Goal: Information Seeking & Learning: Learn about a topic

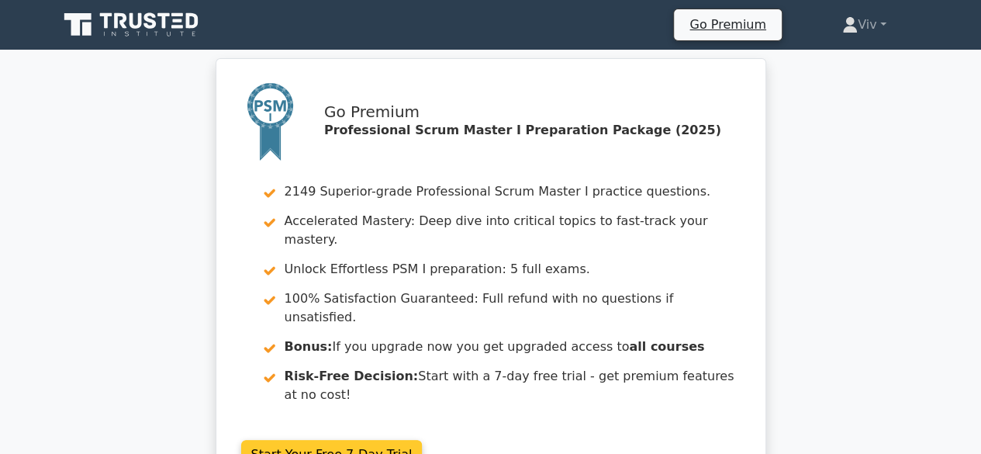
click at [323, 440] on link "Start Your Free 7-Day Trial" at bounding box center [331, 454] width 181 height 29
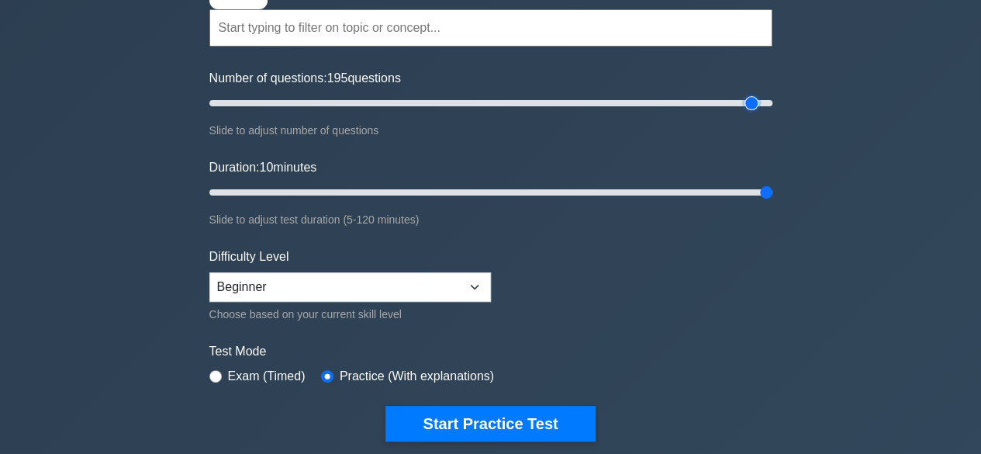
click at [752, 98] on input "Number of questions: 195 questions" at bounding box center [490, 103] width 563 height 19
drag, startPoint x: 754, startPoint y: 98, endPoint x: 775, endPoint y: 98, distance: 20.9
type input "200"
click at [772, 98] on input "Number of questions: 200 questions" at bounding box center [490, 103] width 563 height 19
click at [755, 188] on input "Duration: 10 minutes" at bounding box center [490, 192] width 563 height 19
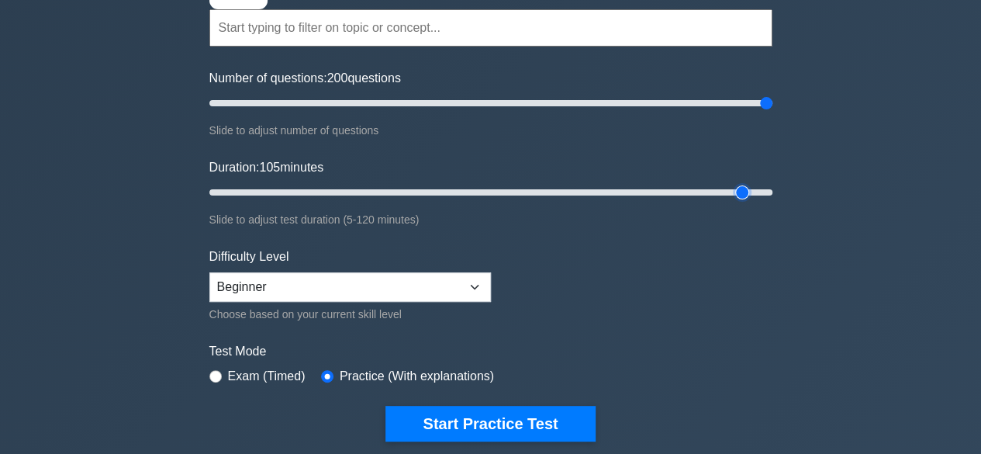
type input "120"
drag, startPoint x: 768, startPoint y: 188, endPoint x: 786, endPoint y: 204, distance: 24.7
click at [772, 202] on input "Duration: 120 minutes" at bounding box center [490, 192] width 563 height 19
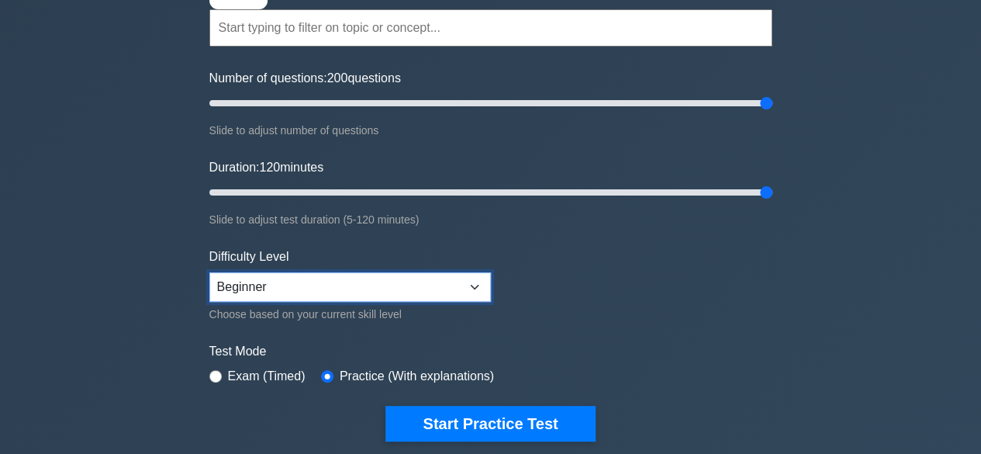
click at [484, 277] on select "Beginner Intermediate Expert" at bounding box center [350, 286] width 282 height 29
select select "intermediate"
click at [209, 272] on select "Beginner Intermediate Expert" at bounding box center [350, 286] width 282 height 29
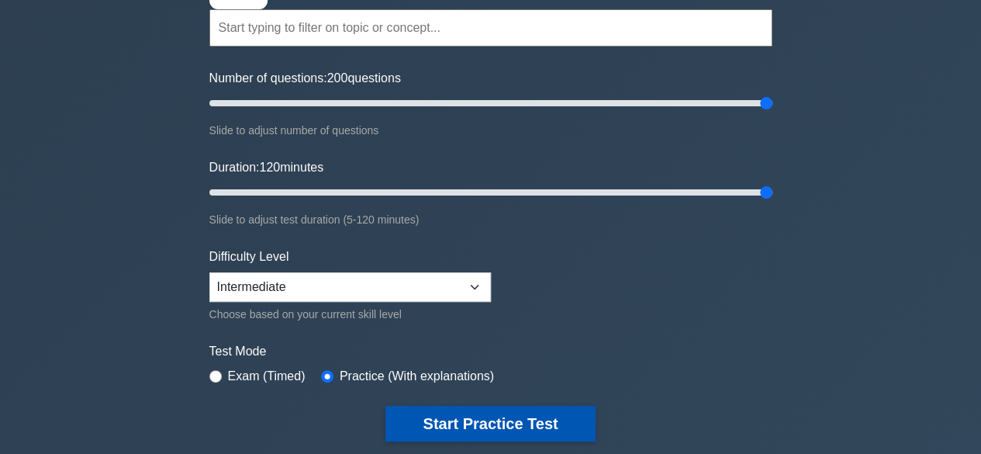
click at [453, 424] on button "Start Practice Test" at bounding box center [489, 424] width 209 height 36
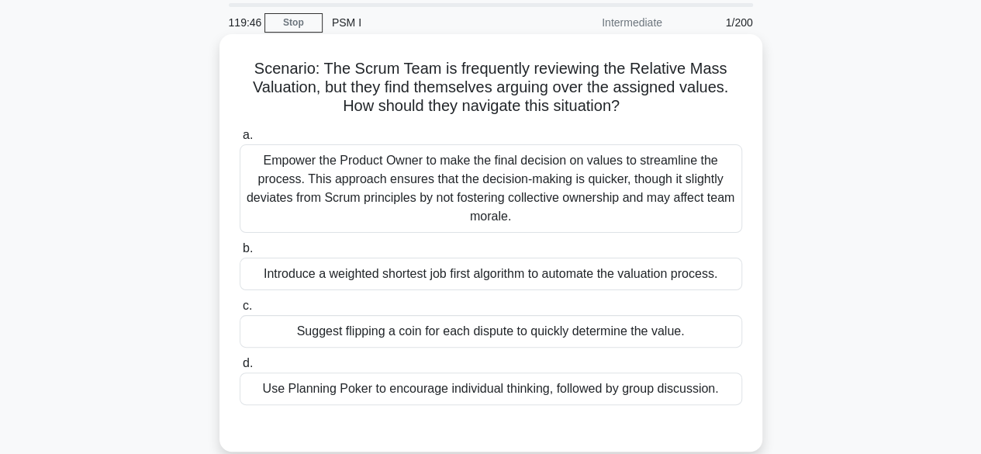
scroll to position [78, 0]
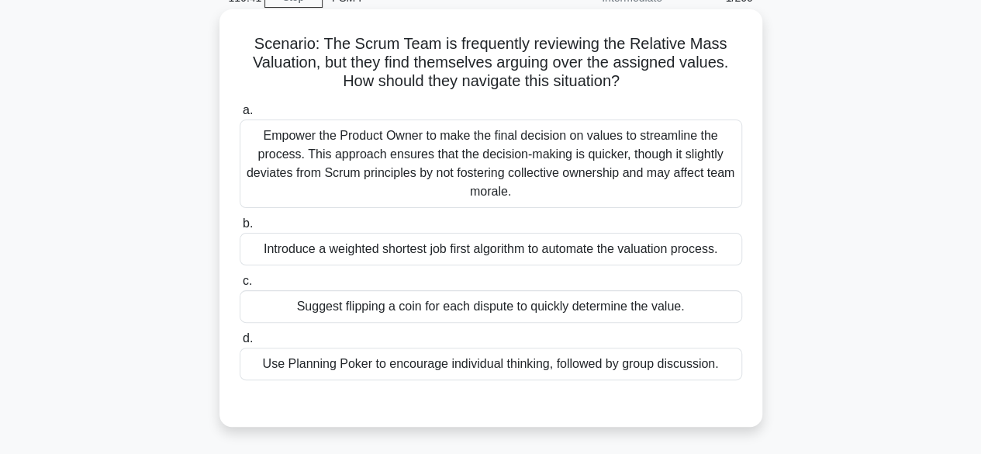
click at [543, 359] on div "Use Planning Poker to encourage individual thinking, followed by group discussi…" at bounding box center [491, 363] width 503 height 33
click at [240, 344] on input "d. Use Planning Poker to encourage individual thinking, followed by group discu…" at bounding box center [240, 338] width 0 height 10
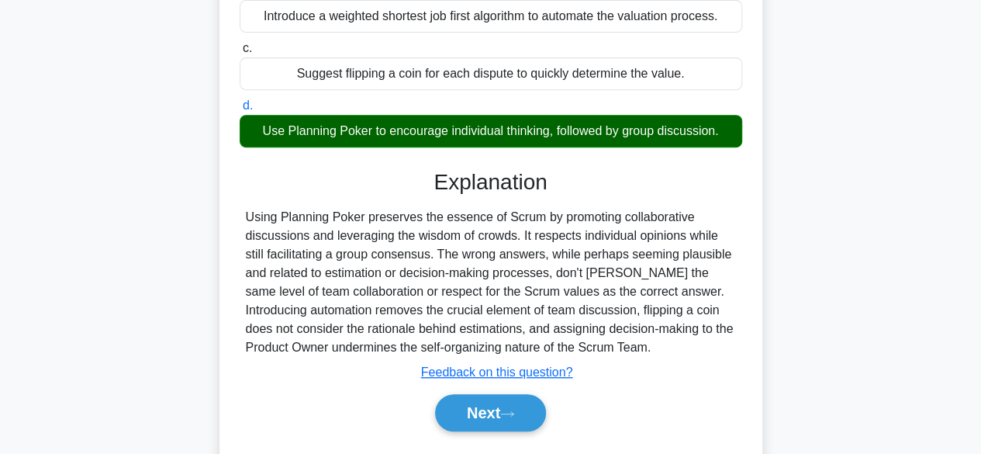
scroll to position [384, 0]
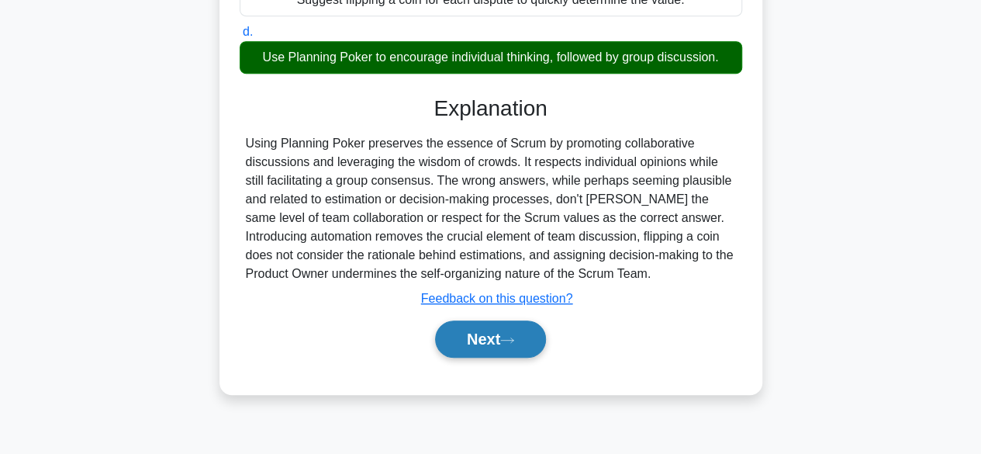
click at [470, 342] on button "Next" at bounding box center [490, 338] width 111 height 37
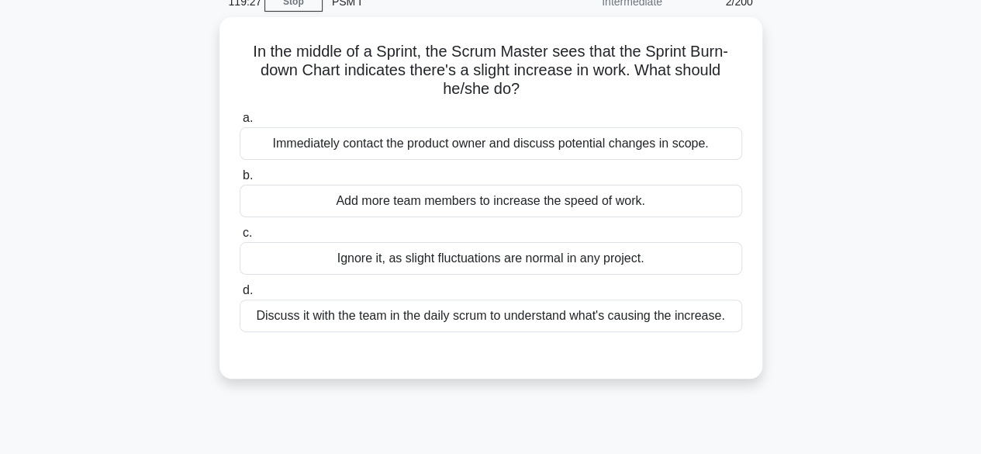
scroll to position [0, 0]
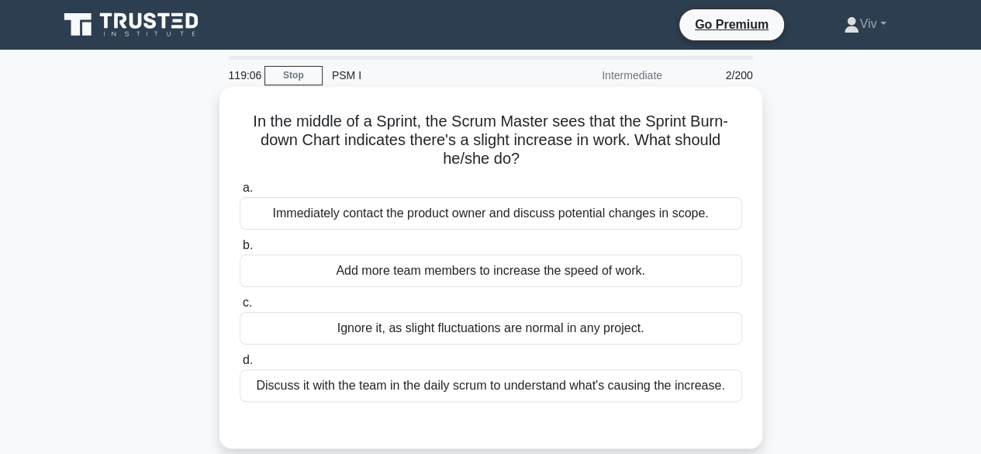
click at [403, 389] on div "Discuss it with the team in the daily scrum to understand what's causing the in…" at bounding box center [491, 385] width 503 height 33
click at [240, 365] on input "d. Discuss it with the team in the daily scrum to understand what's causing the…" at bounding box center [240, 360] width 0 height 10
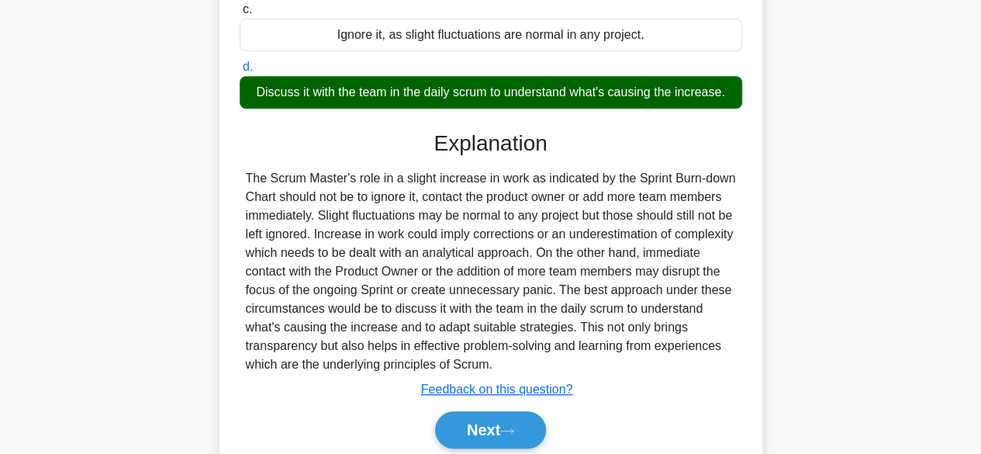
scroll to position [384, 0]
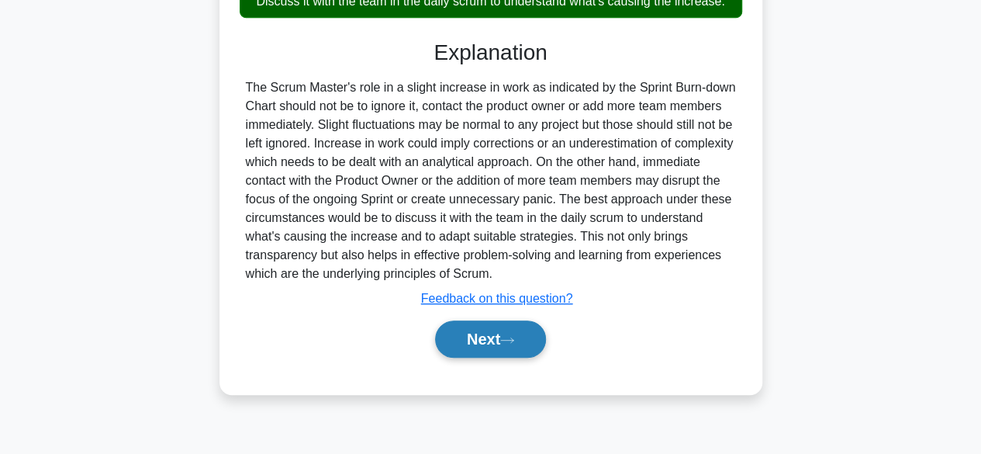
click at [489, 340] on button "Next" at bounding box center [490, 338] width 111 height 37
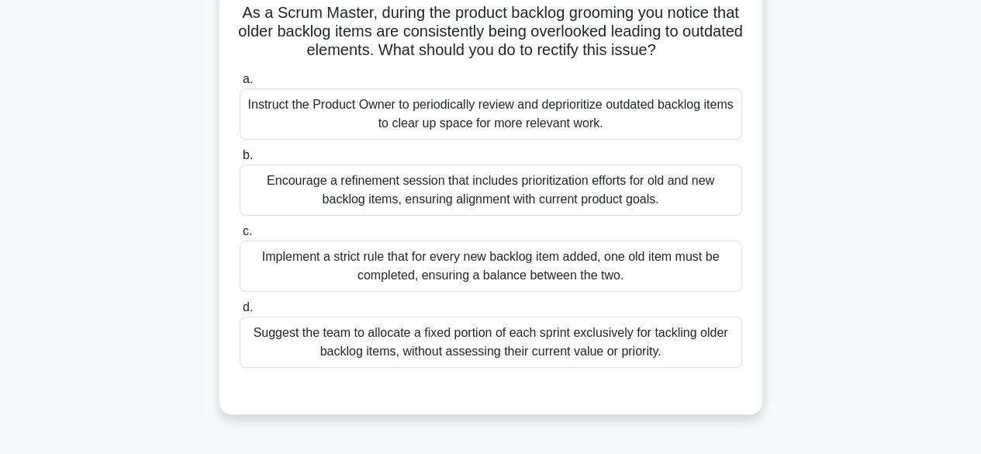
scroll to position [74, 0]
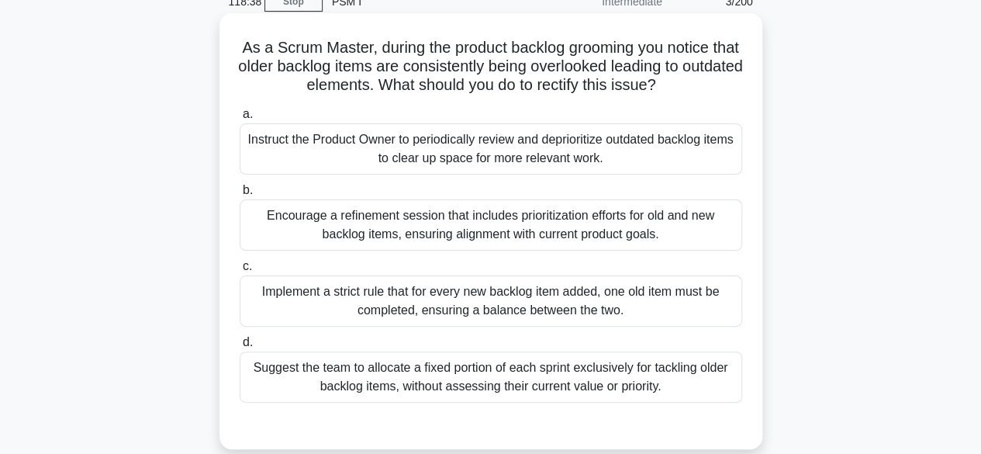
click at [375, 226] on div "Encourage a refinement session that includes prioritization efforts for old and…" at bounding box center [491, 224] width 503 height 51
click at [240, 195] on input "b. Encourage a refinement session that includes prioritization efforts for old …" at bounding box center [240, 190] width 0 height 10
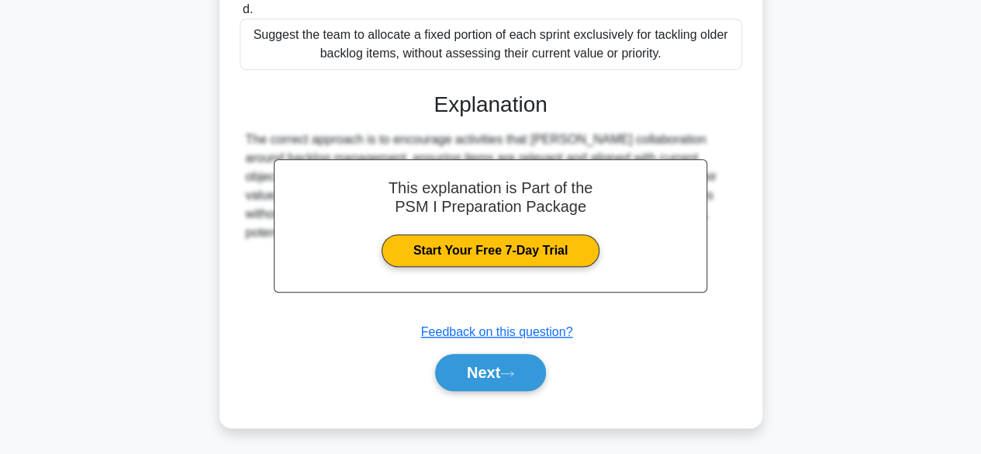
scroll to position [407, 0]
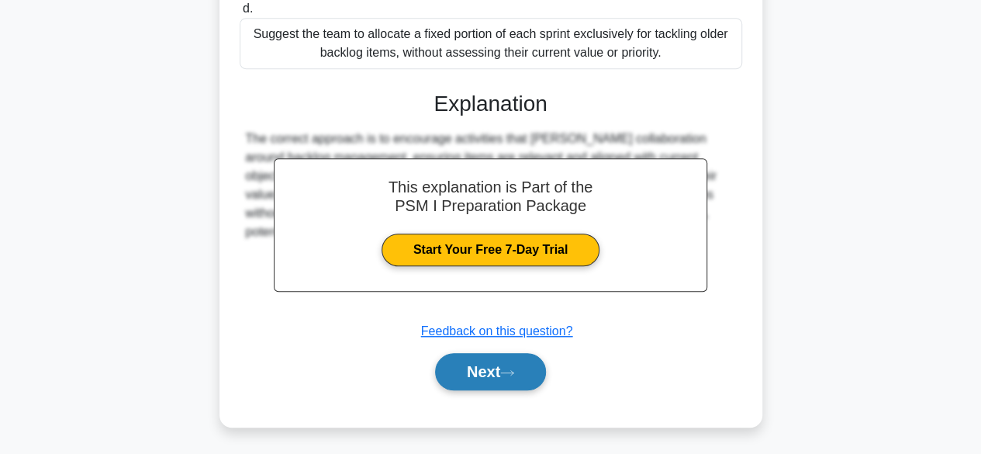
click at [480, 353] on button "Next" at bounding box center [490, 371] width 111 height 37
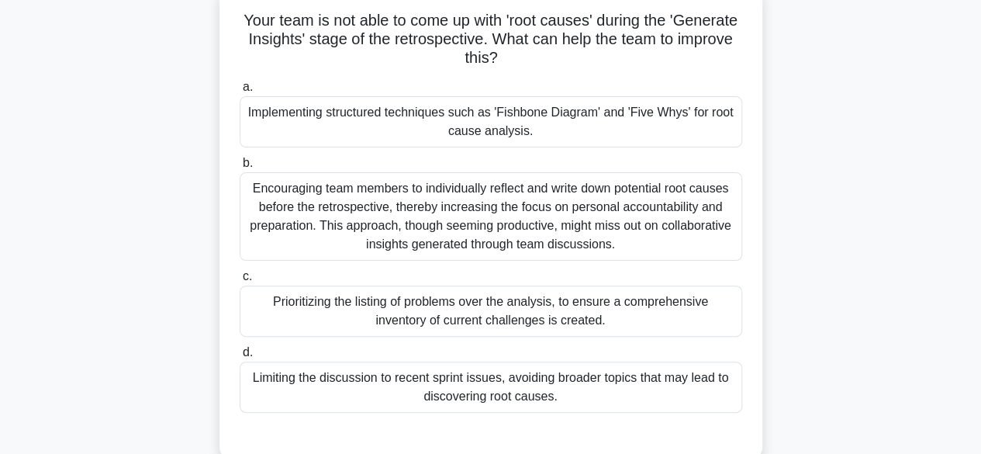
scroll to position [78, 0]
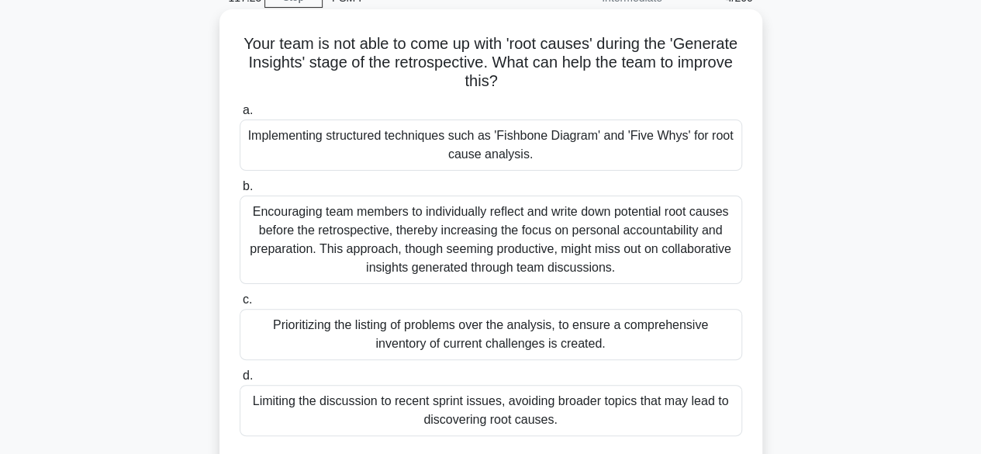
click at [320, 140] on div "Implementing structured techniques such as 'Fishbone Diagram' and 'Five Whys' f…" at bounding box center [491, 144] width 503 height 51
click at [240, 116] on input "a. Implementing structured techniques such as 'Fishbone Diagram' and 'Five Whys…" at bounding box center [240, 110] width 0 height 10
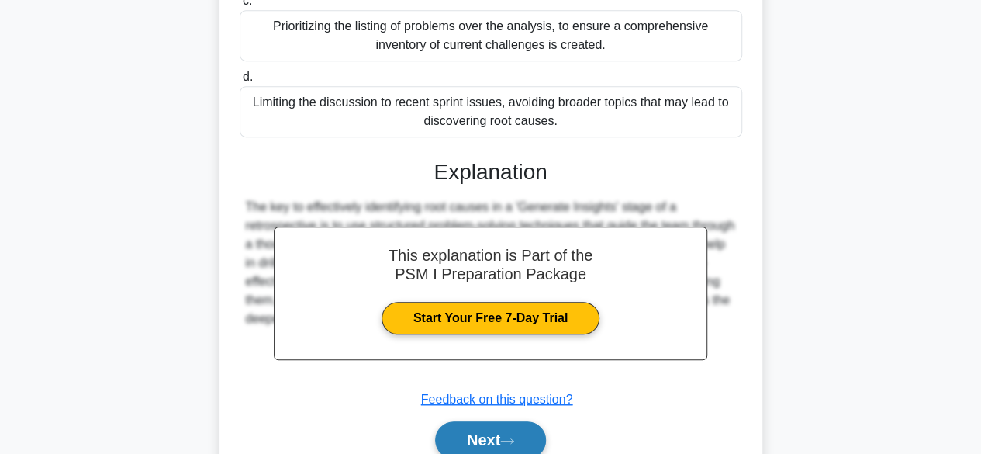
scroll to position [444, 0]
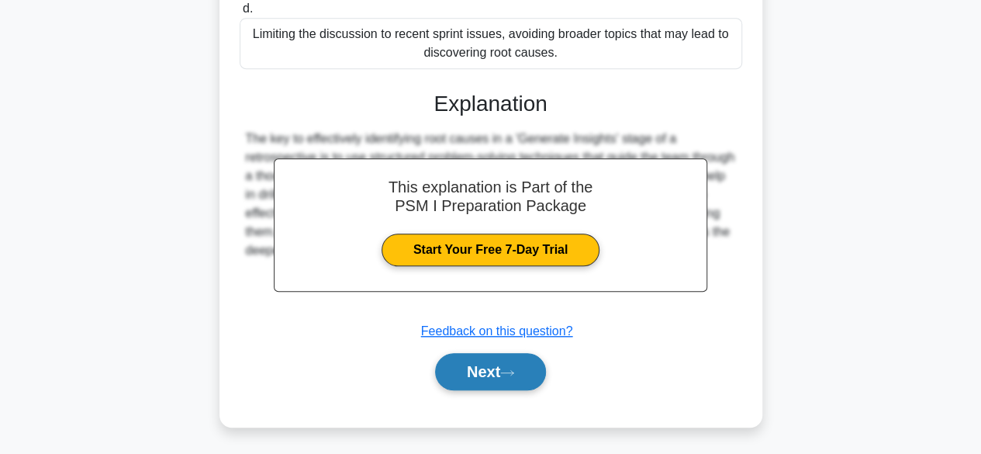
click at [509, 368] on icon at bounding box center [507, 372] width 14 height 9
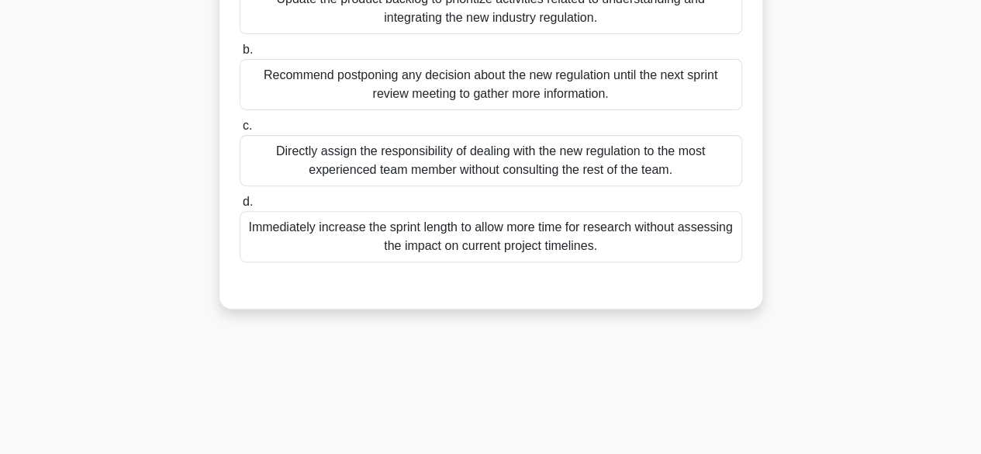
scroll to position [155, 0]
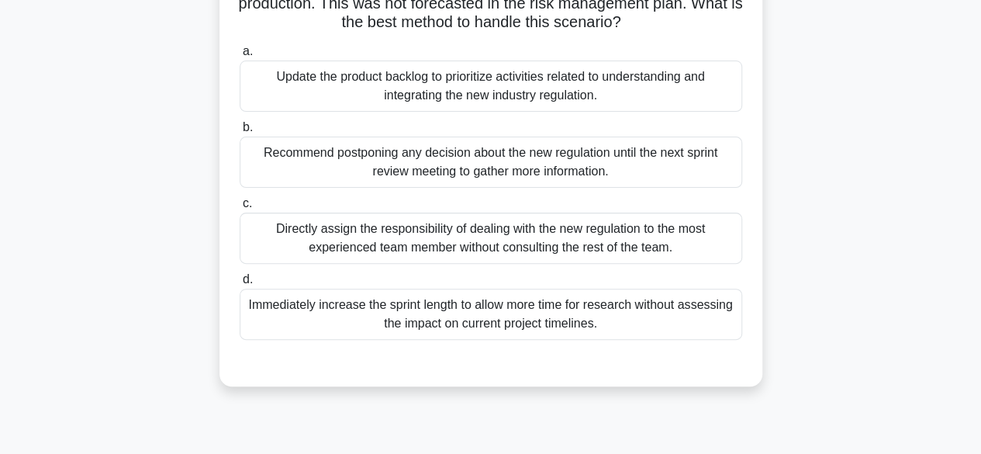
click at [465, 168] on div "Recommend postponing any decision about the new regulation until the next sprin…" at bounding box center [491, 161] width 503 height 51
click at [240, 133] on input "b. Recommend postponing any decision about the new regulation until the next sp…" at bounding box center [240, 128] width 0 height 10
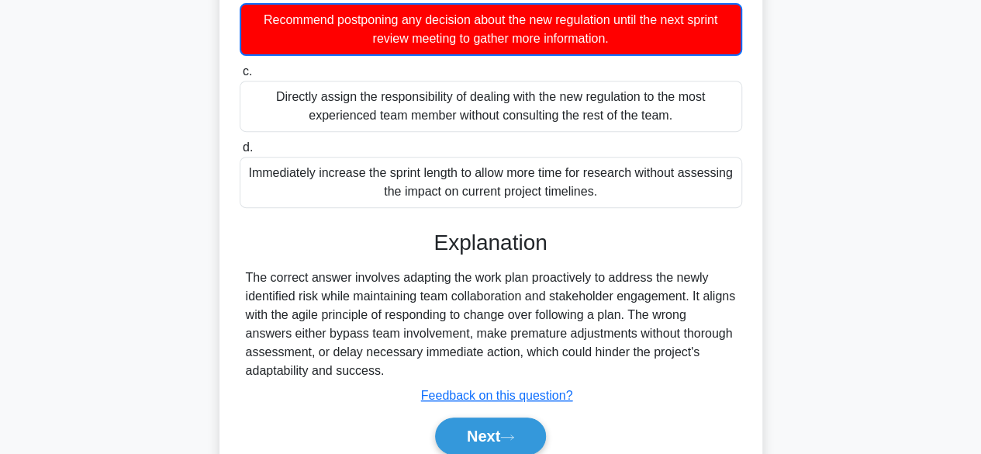
scroll to position [384, 0]
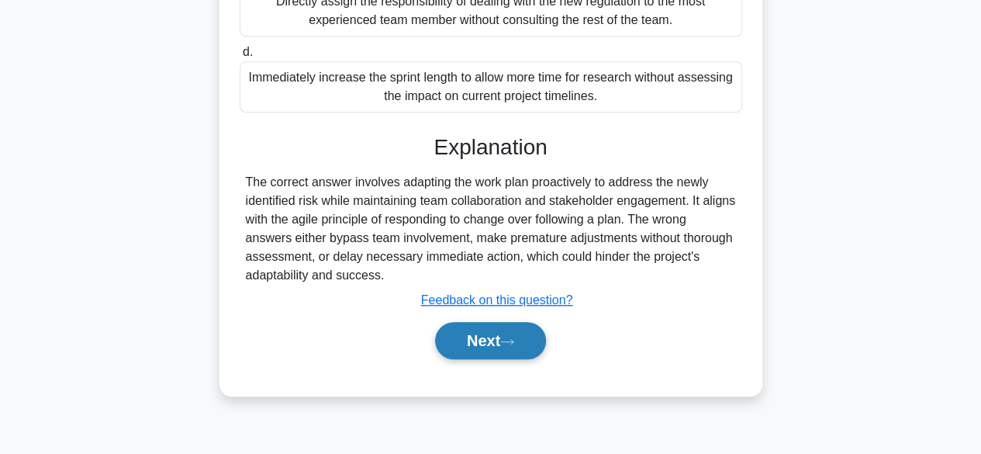
click at [489, 337] on button "Next" at bounding box center [490, 340] width 111 height 37
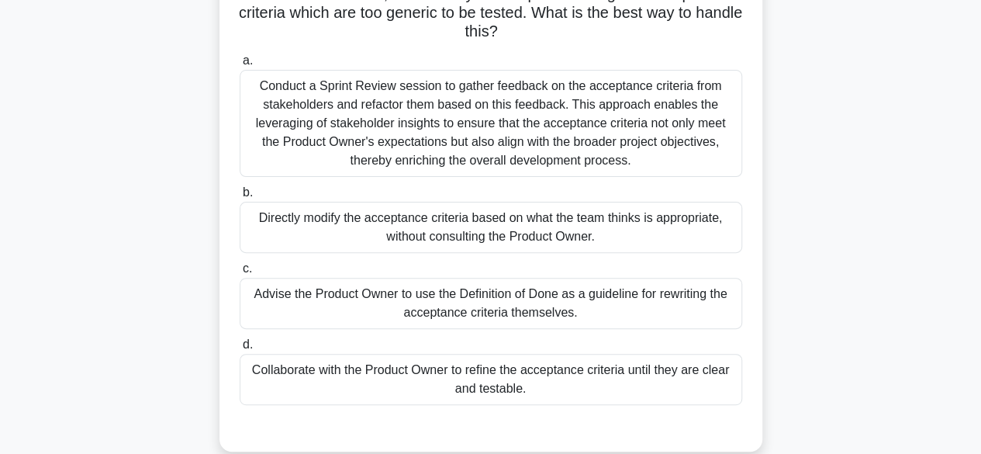
scroll to position [151, 0]
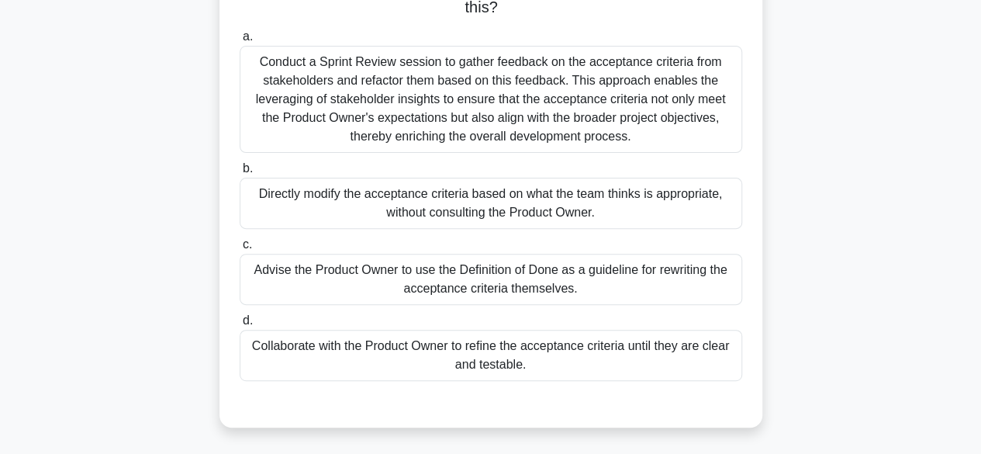
click at [396, 106] on div "Conduct a Sprint Review session to gather feedback on the acceptance criteria f…" at bounding box center [491, 99] width 503 height 107
click at [240, 42] on input "a. Conduct a Sprint Review session to gather feedback on the acceptance criteri…" at bounding box center [240, 37] width 0 height 10
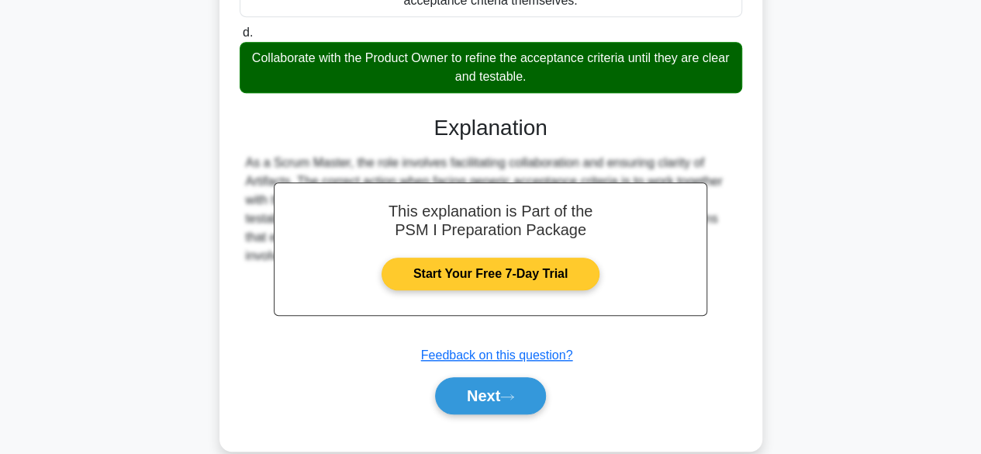
scroll to position [465, 0]
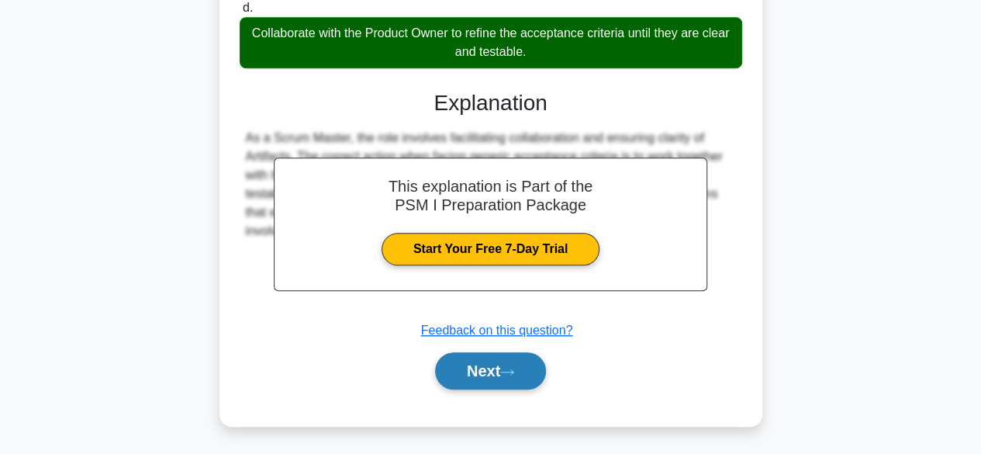
click at [468, 369] on button "Next" at bounding box center [490, 370] width 111 height 37
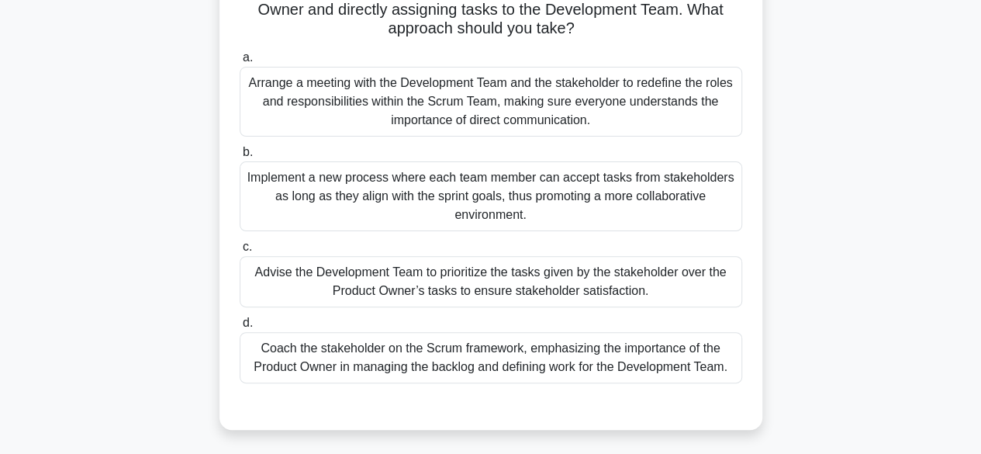
scroll to position [155, 0]
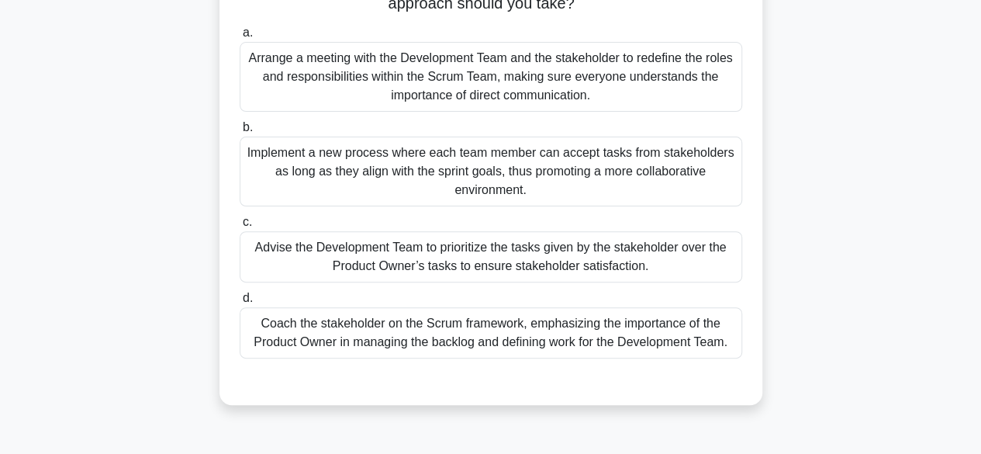
click at [459, 339] on div "Coach the stakeholder on the Scrum framework, emphasizing the importance of the…" at bounding box center [491, 332] width 503 height 51
click at [240, 303] on input "d. Coach the stakeholder on the Scrum framework, emphasizing the importance of …" at bounding box center [240, 298] width 0 height 10
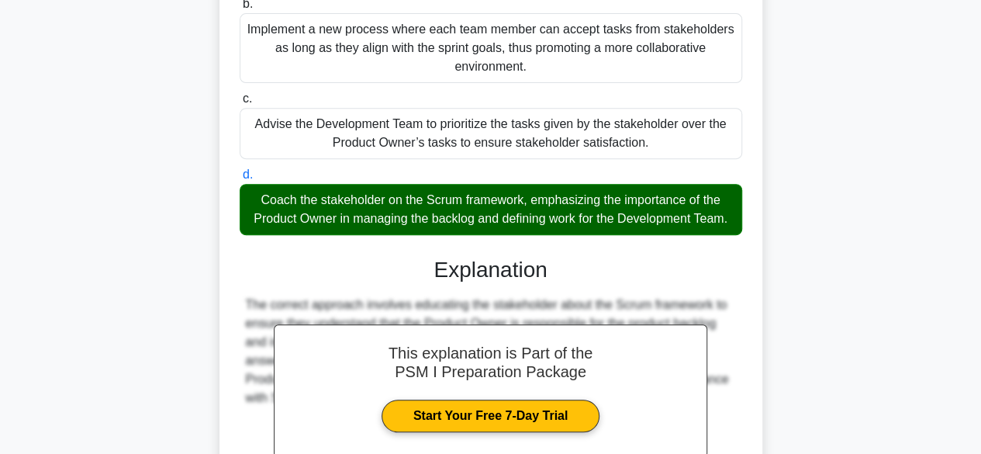
scroll to position [388, 0]
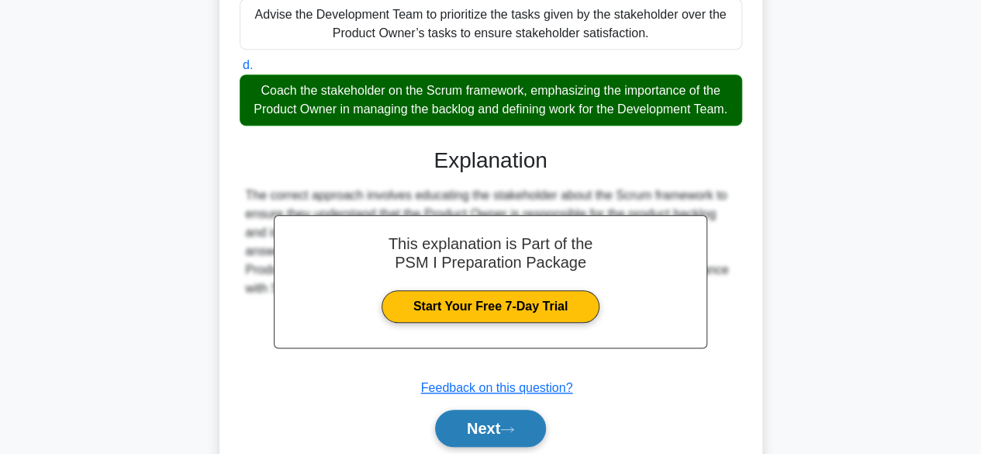
click at [494, 446] on button "Next" at bounding box center [490, 427] width 111 height 37
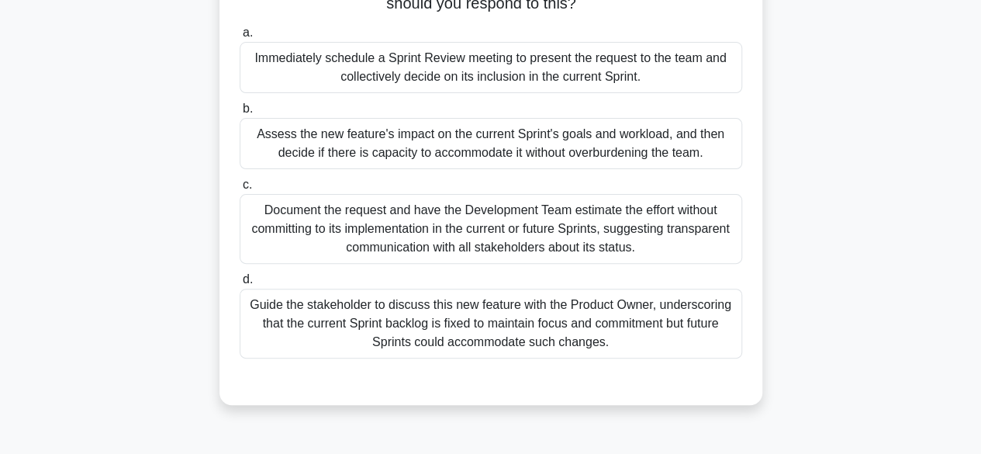
scroll to position [78, 0]
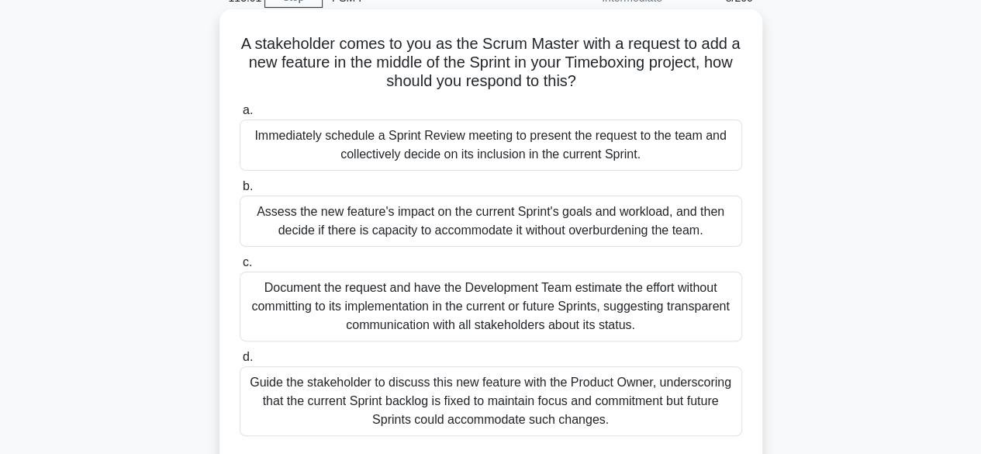
click at [465, 313] on div "Document the request and have the Development Team estimate the effort without …" at bounding box center [491, 306] width 503 height 70
click at [240, 268] on input "c. Document the request and have the Development Team estimate the effort witho…" at bounding box center [240, 262] width 0 height 10
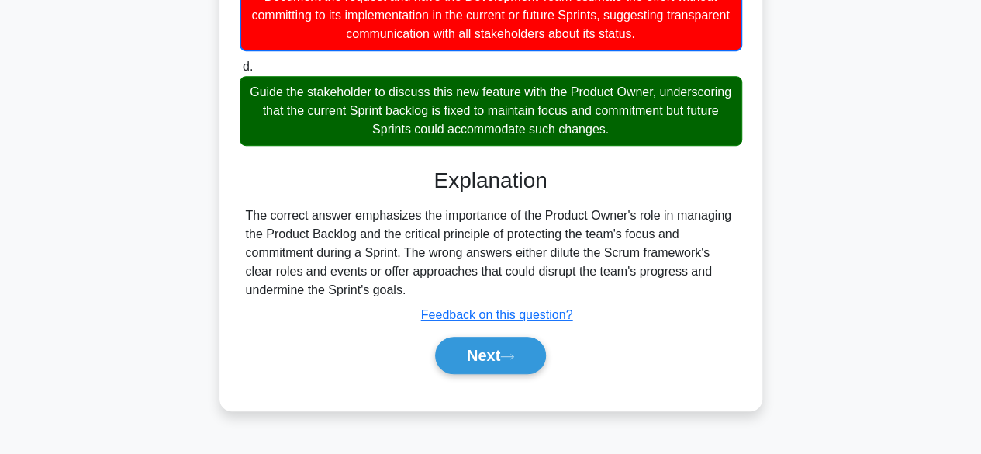
scroll to position [384, 0]
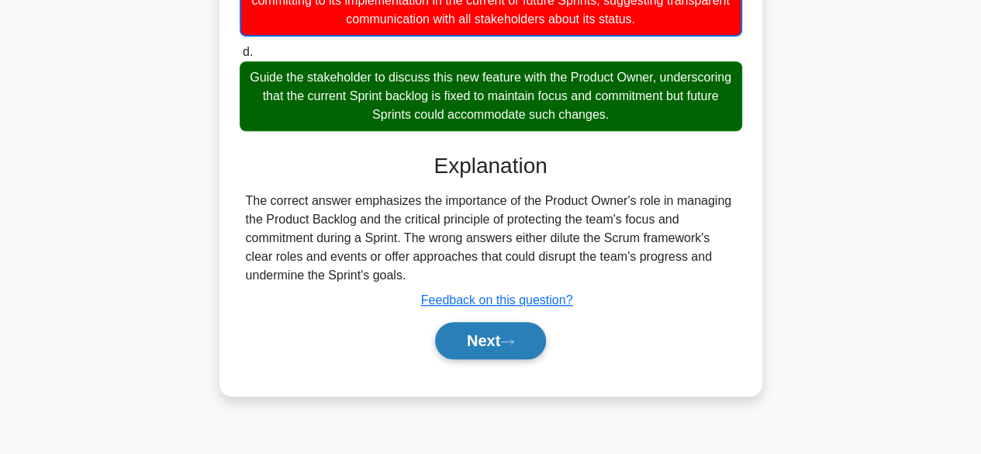
click at [518, 345] on button "Next" at bounding box center [490, 340] width 111 height 37
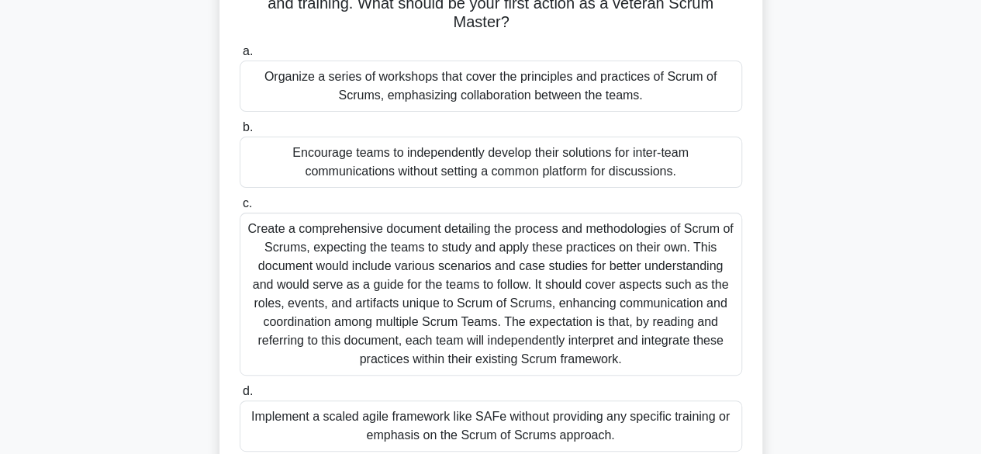
scroll to position [0, 0]
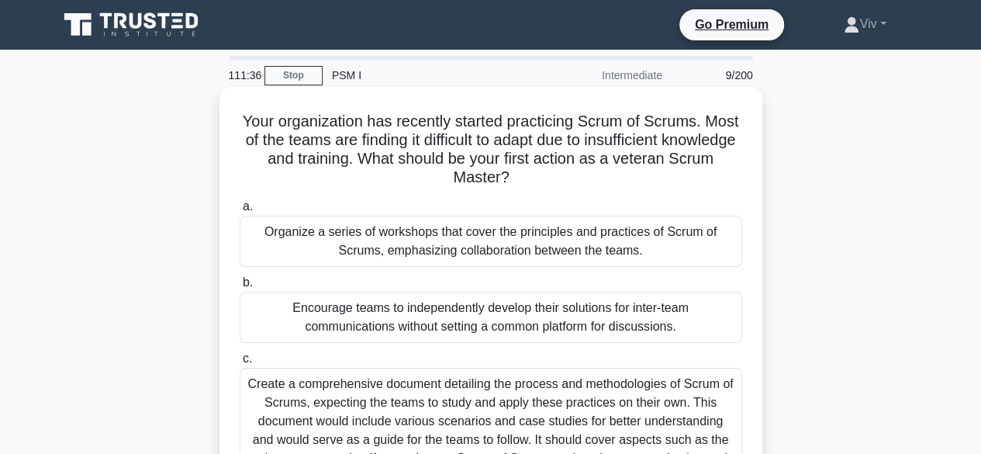
click at [558, 251] on div "Organize a series of workshops that cover the principles and practices of Scrum…" at bounding box center [491, 241] width 503 height 51
click at [240, 212] on input "a. Organize a series of workshops that cover the principles and practices of Sc…" at bounding box center [240, 207] width 0 height 10
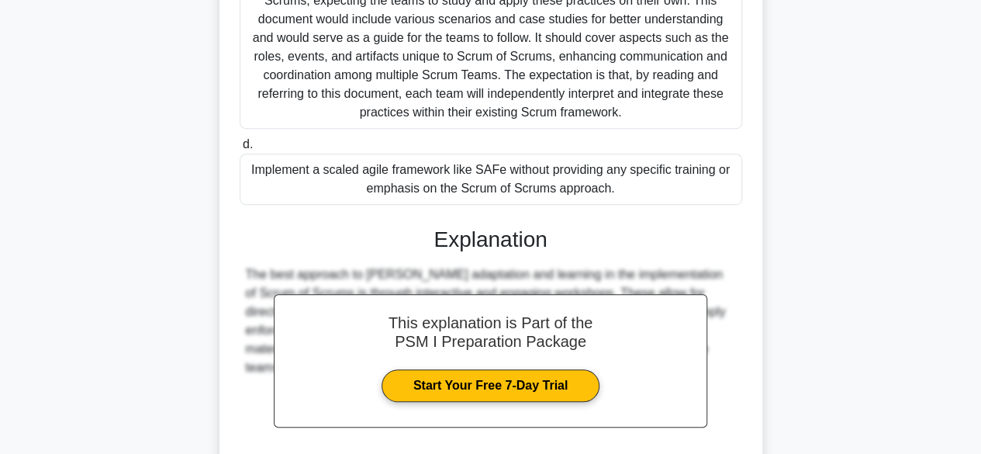
scroll to position [537, 0]
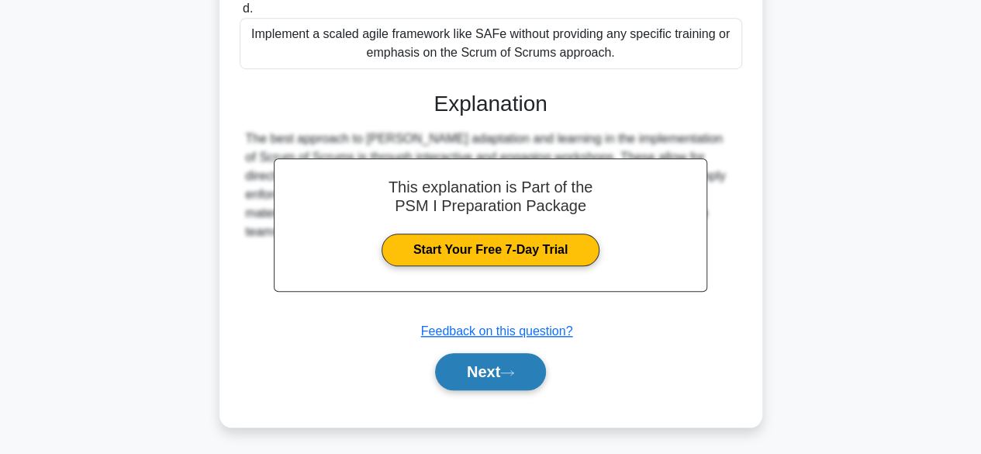
click at [495, 360] on button "Next" at bounding box center [490, 371] width 111 height 37
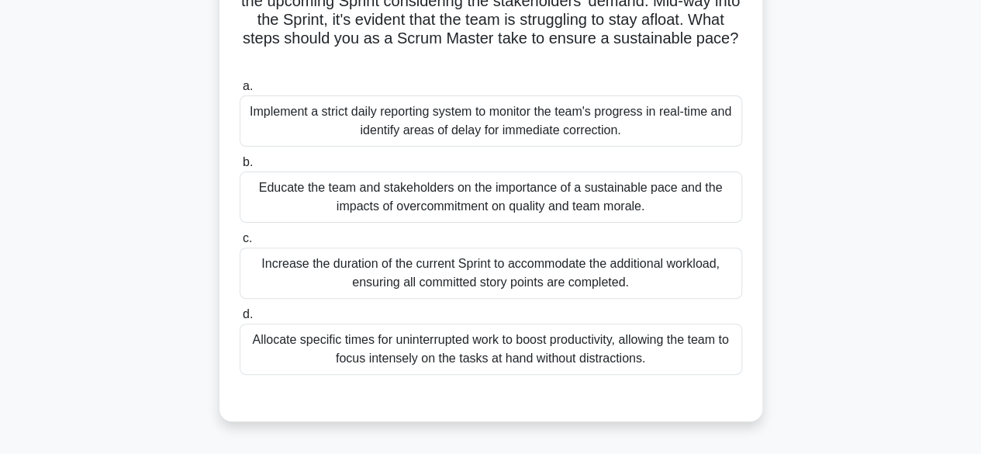
scroll to position [0, 0]
